Goal: Task Accomplishment & Management: Use online tool/utility

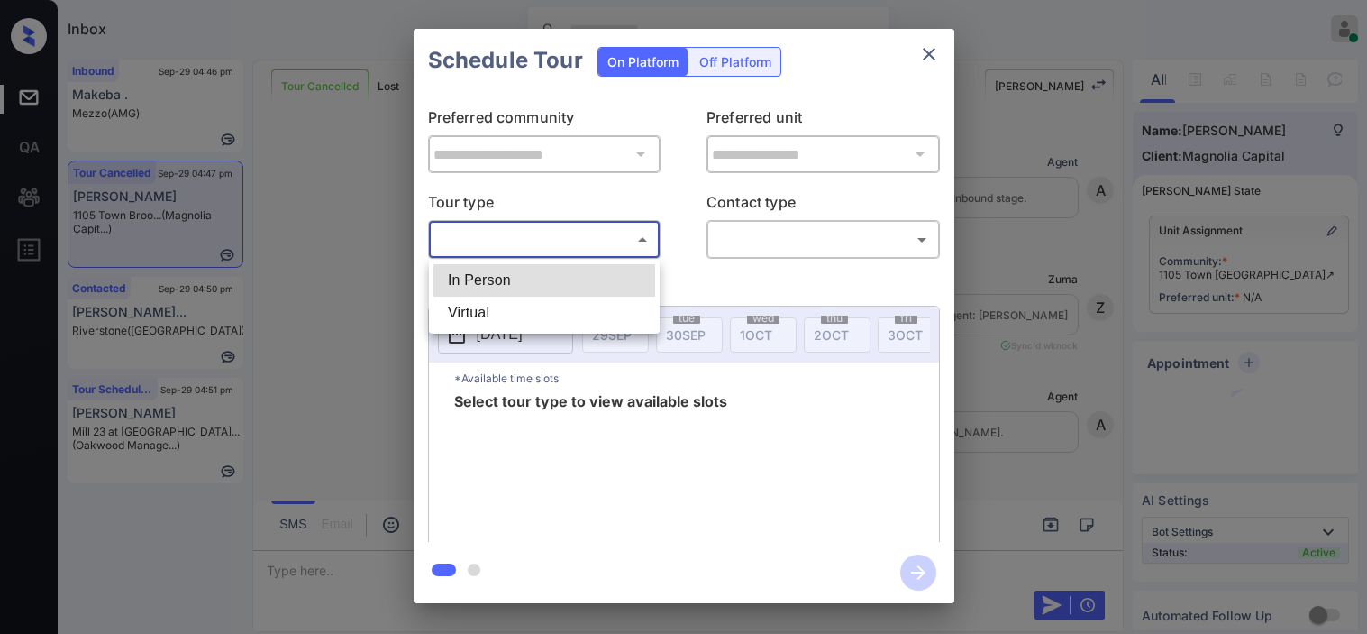
click at [577, 245] on body "Inbox [PERSON_NAME] Online Set yourself offline Set yourself on break Profile S…" at bounding box center [683, 317] width 1367 height 634
click at [568, 267] on li "In Person" at bounding box center [544, 280] width 222 height 32
type input "********"
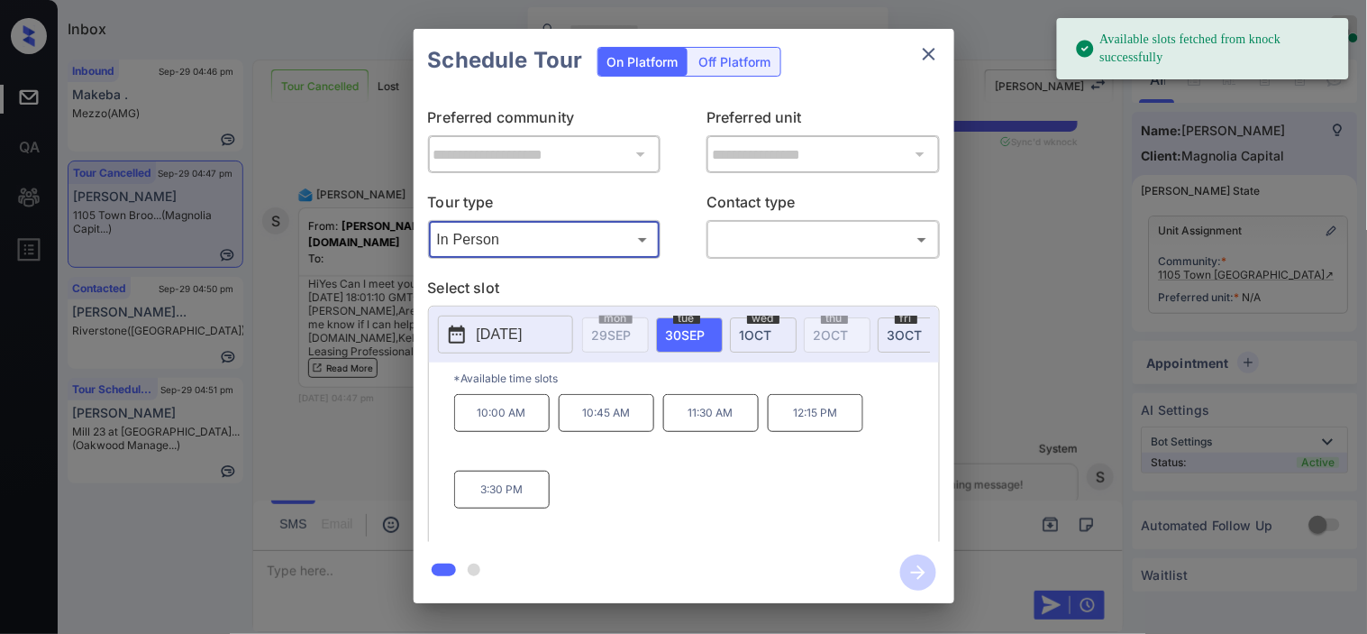
drag, startPoint x: 462, startPoint y: 335, endPoint x: 479, endPoint y: 343, distance: 18.1
click at [463, 335] on icon at bounding box center [457, 335] width 22 height 22
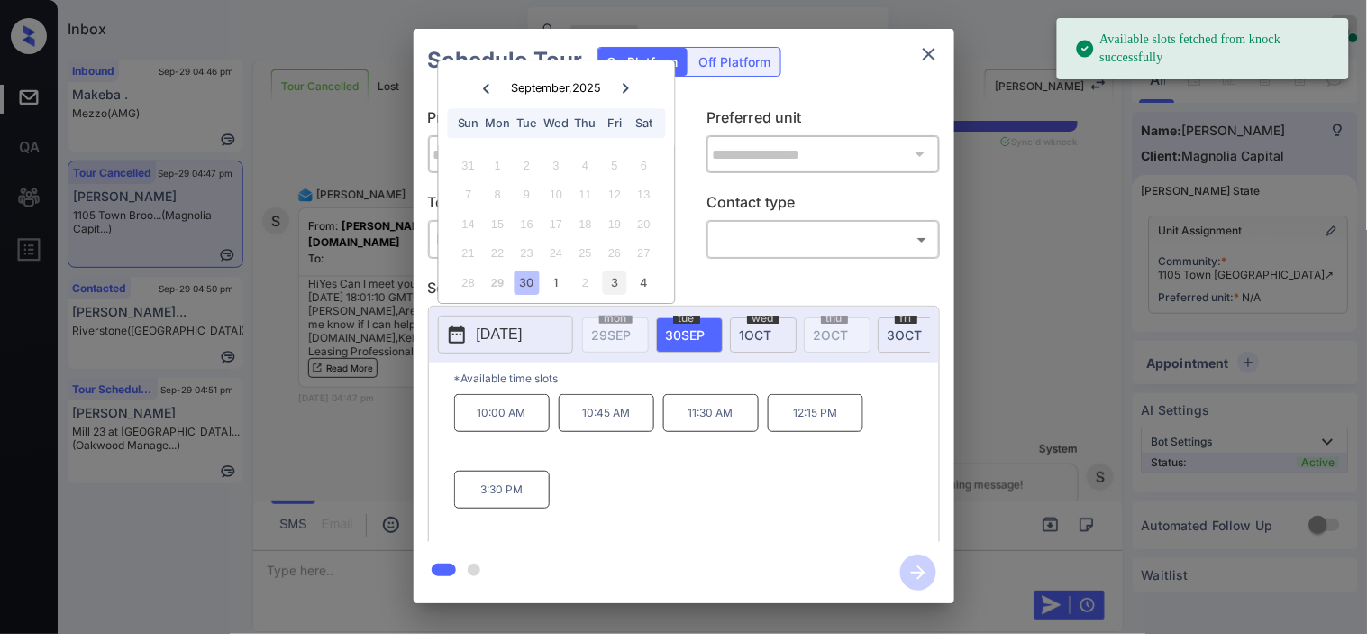
click at [606, 281] on div "3" at bounding box center [615, 282] width 24 height 24
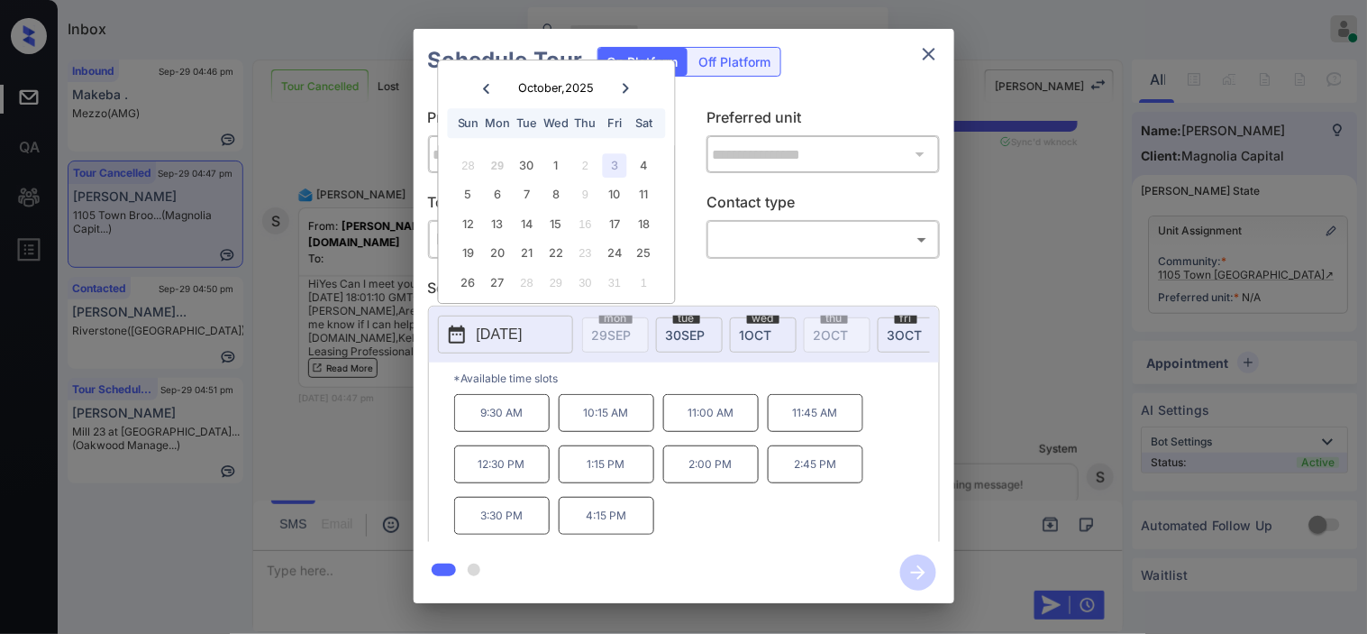
click at [361, 417] on div "**********" at bounding box center [683, 316] width 1367 height 632
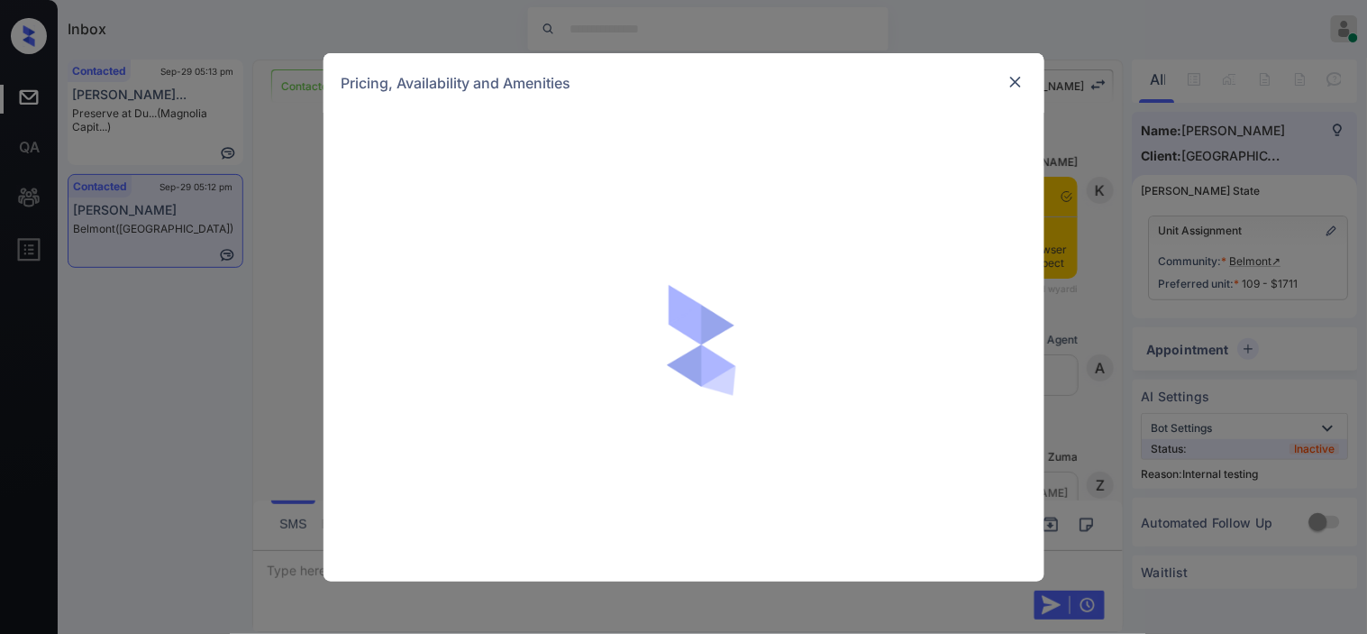
scroll to position [3979, 0]
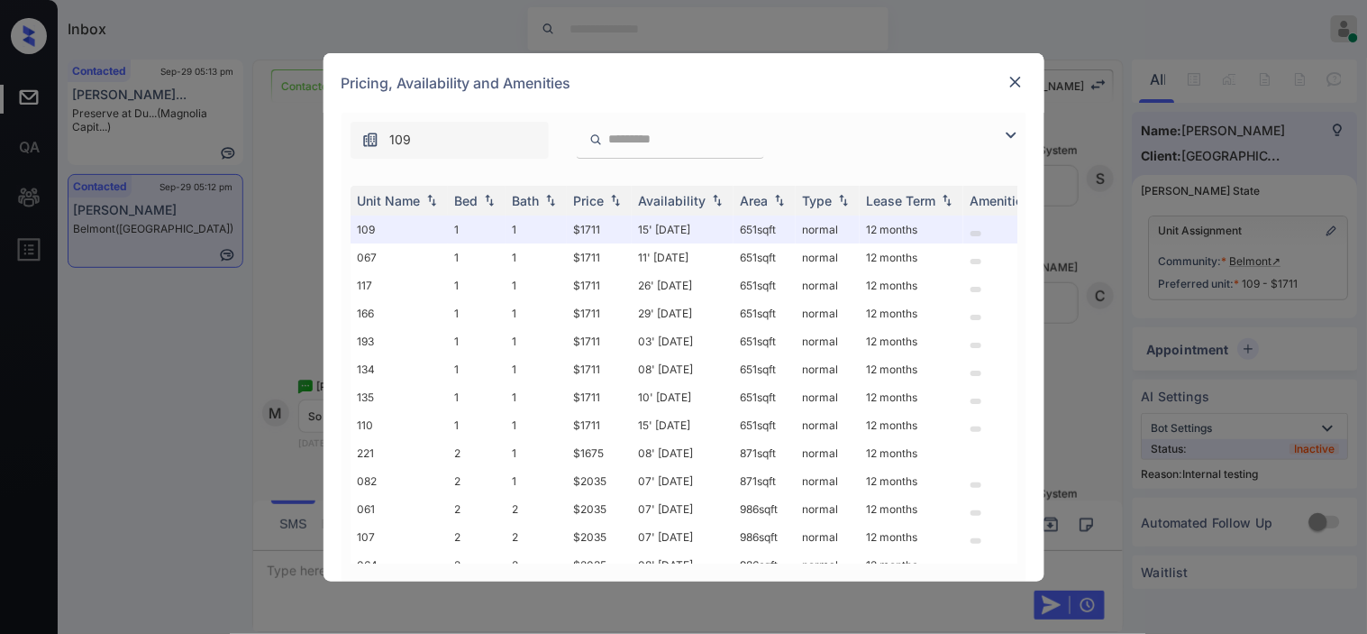
drag, startPoint x: 1008, startPoint y: 130, endPoint x: 760, endPoint y: 172, distance: 251.4
click at [1008, 129] on img at bounding box center [1011, 135] width 22 height 22
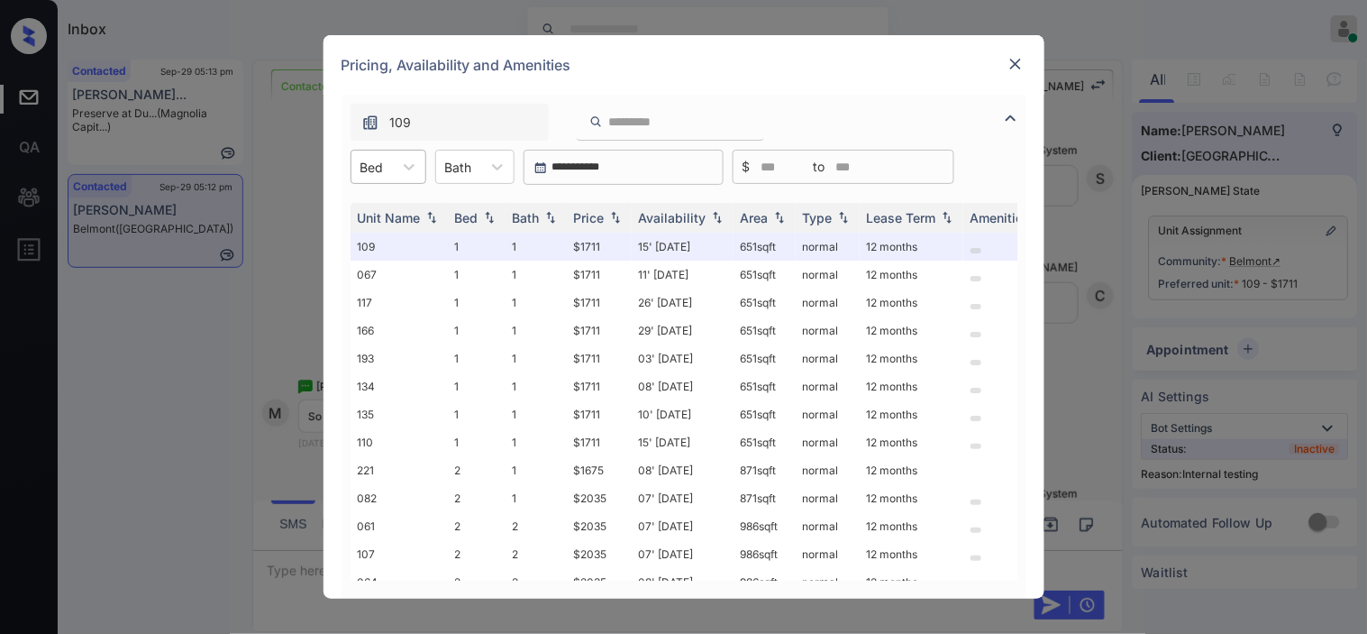
click at [376, 164] on div at bounding box center [371, 167] width 23 height 19
click at [376, 205] on div "1" at bounding box center [389, 211] width 76 height 32
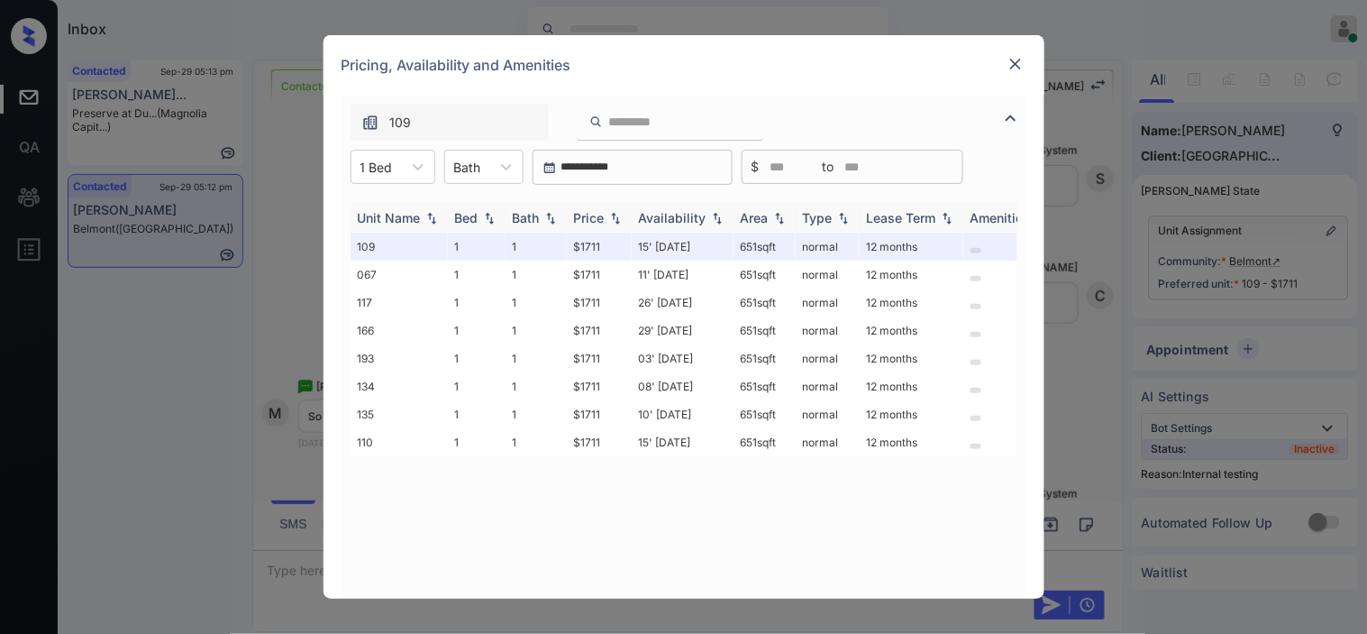
click at [616, 221] on img at bounding box center [615, 218] width 18 height 13
drag, startPoint x: 564, startPoint y: 245, endPoint x: 602, endPoint y: 255, distance: 39.1
click at [602, 255] on tr "109 1 1 $1711 15' [DATE] 651 sqft normal 12 months" at bounding box center [822, 247] width 942 height 28
copy tr "$1711"
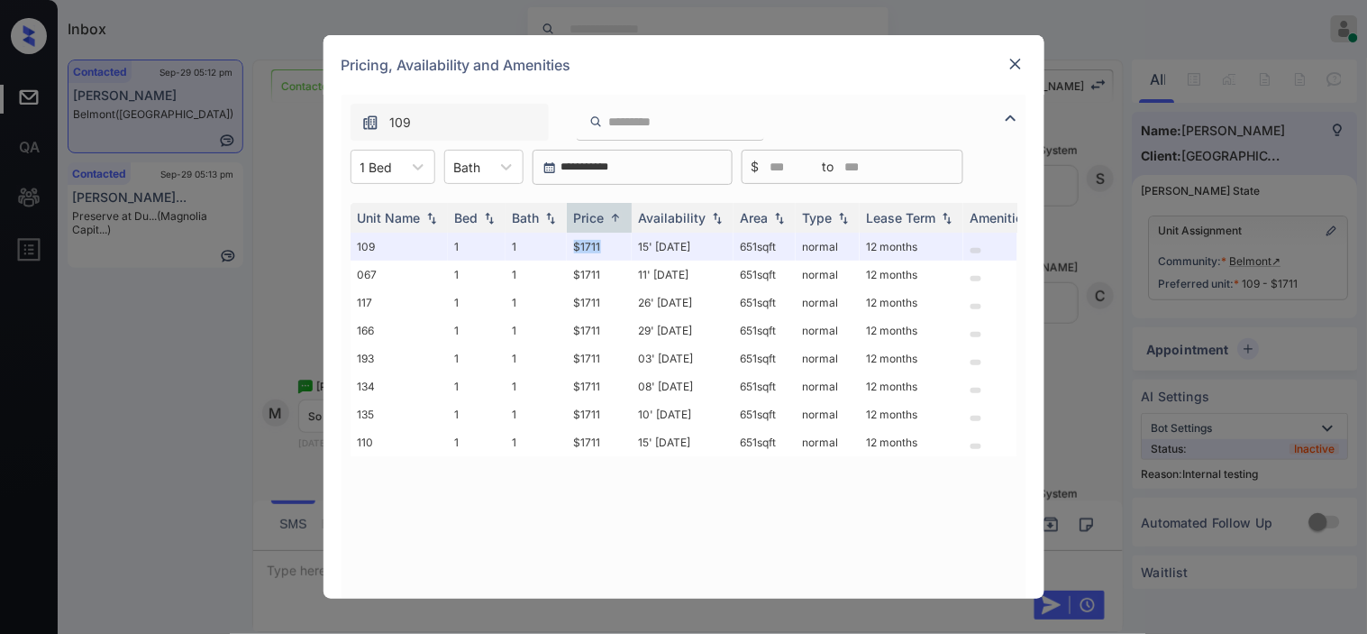
click at [1020, 67] on img at bounding box center [1016, 64] width 18 height 18
